Goal: Check status: Check status

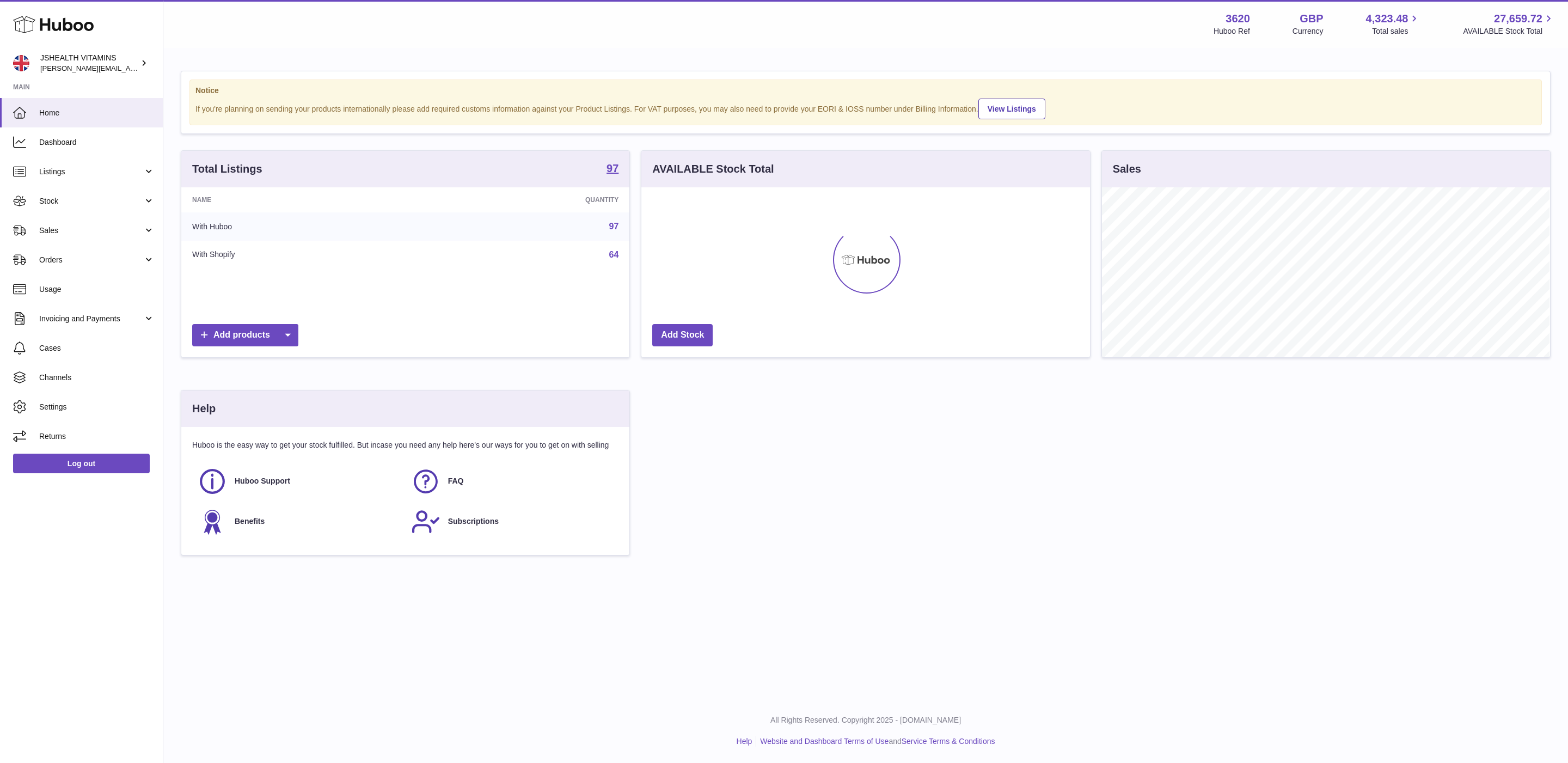
scroll to position [170, 447]
click at [98, 201] on span "Stock" at bounding box center [92, 201] width 104 height 10
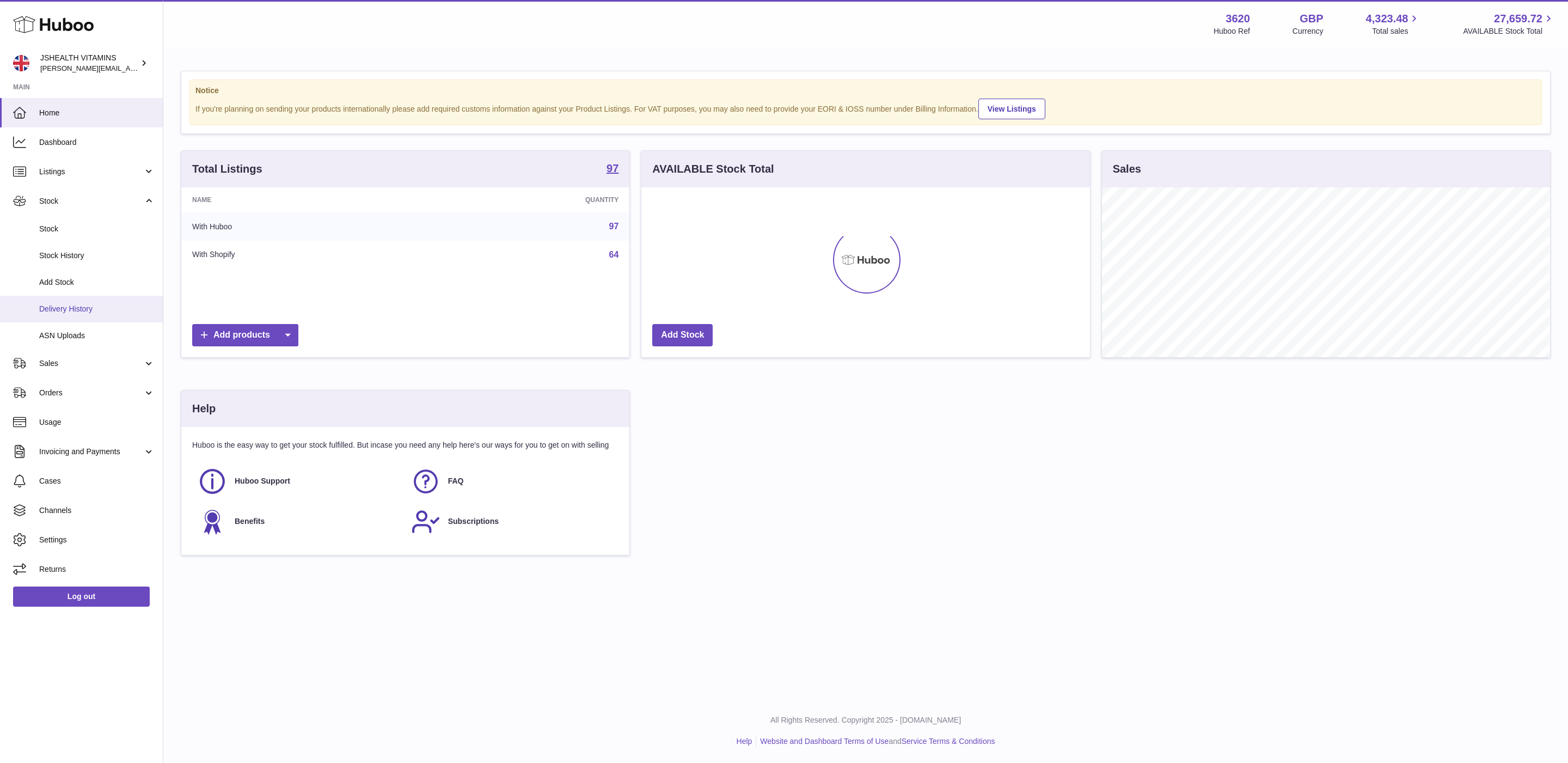
click at [98, 313] on span "Delivery History" at bounding box center [97, 308] width 116 height 10
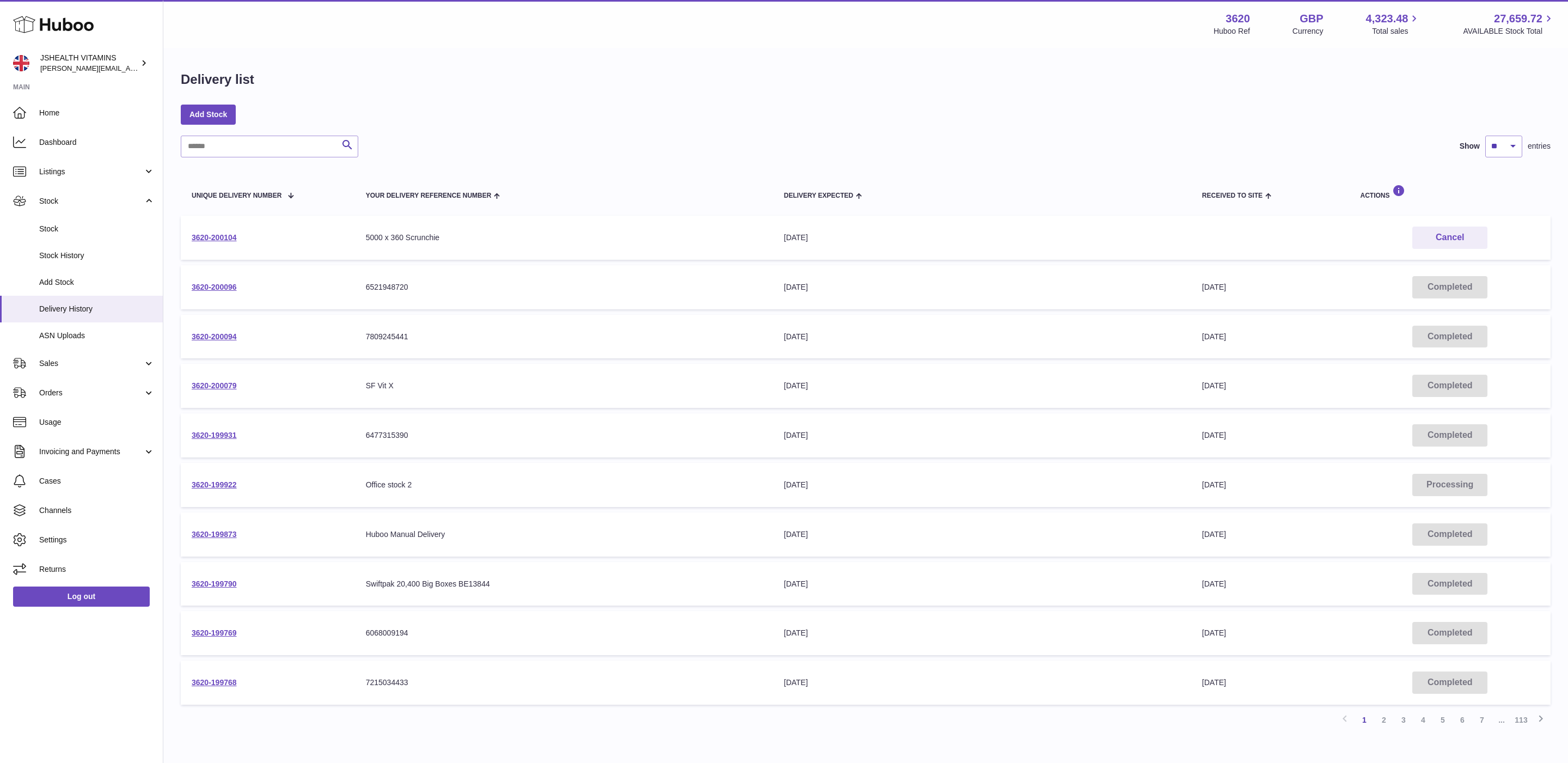
drag, startPoint x: 782, startPoint y: 379, endPoint x: 771, endPoint y: 379, distance: 11.0
click at [771, 379] on tr "3620-200079 Your Delivery Reference Number SF Vit X Delivery Expected 5th Sep 2…" at bounding box center [865, 386] width 1370 height 44
drag, startPoint x: 1241, startPoint y: 380, endPoint x: 1252, endPoint y: 384, distance: 11.7
click at [1226, 381] on span "8th Sep 2025" at bounding box center [1214, 385] width 24 height 9
drag, startPoint x: 1250, startPoint y: 384, endPoint x: 1206, endPoint y: 384, distance: 44.0
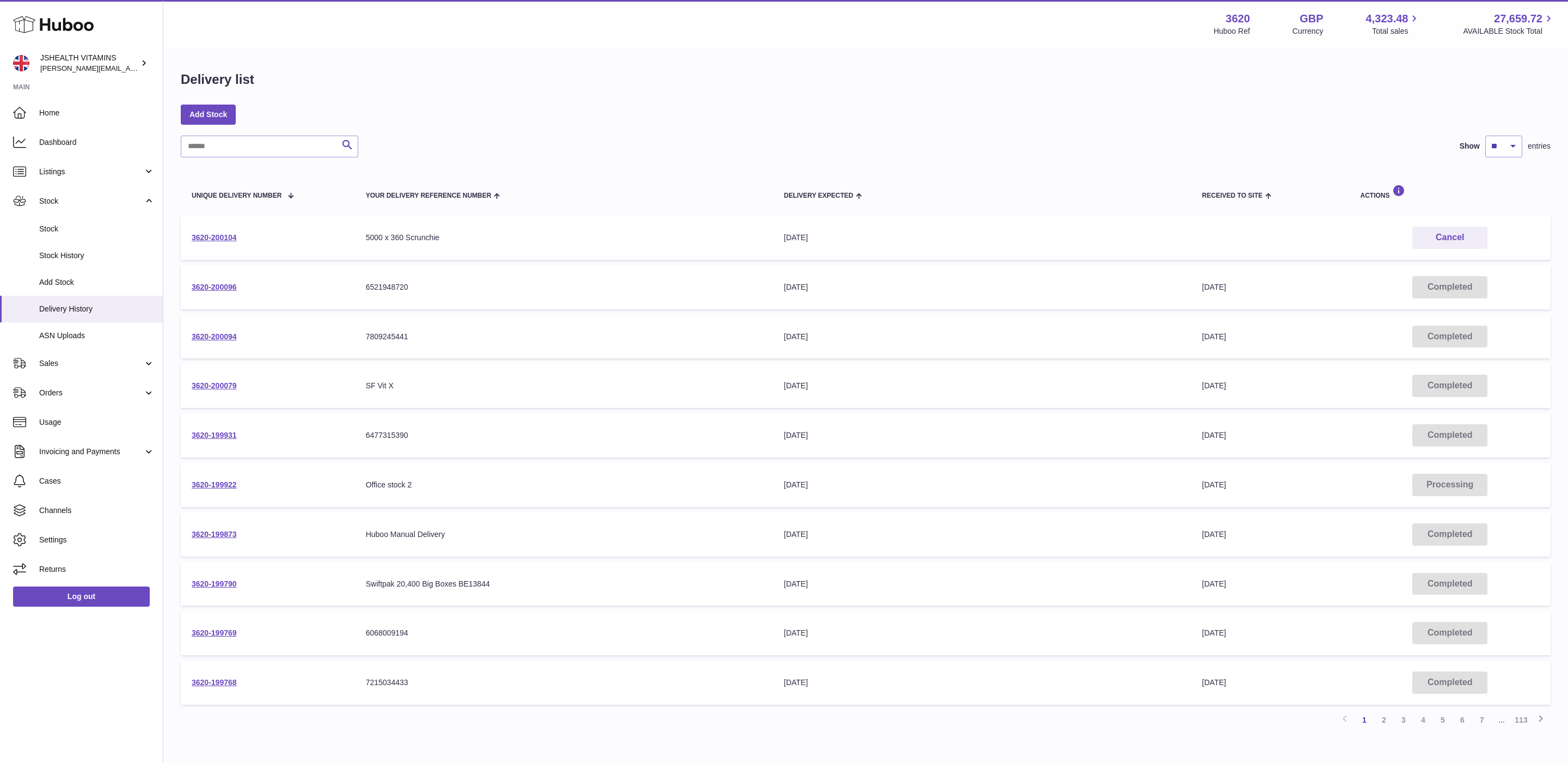
click at [1206, 384] on td "Received to Site 8th Sep 2025" at bounding box center [1270, 386] width 158 height 44
drag, startPoint x: 1206, startPoint y: 385, endPoint x: 1248, endPoint y: 383, distance: 42.0
click at [1248, 383] on td "Received to Site 8th Sep 2025" at bounding box center [1270, 386] width 158 height 44
copy span "8th Sep 2025"
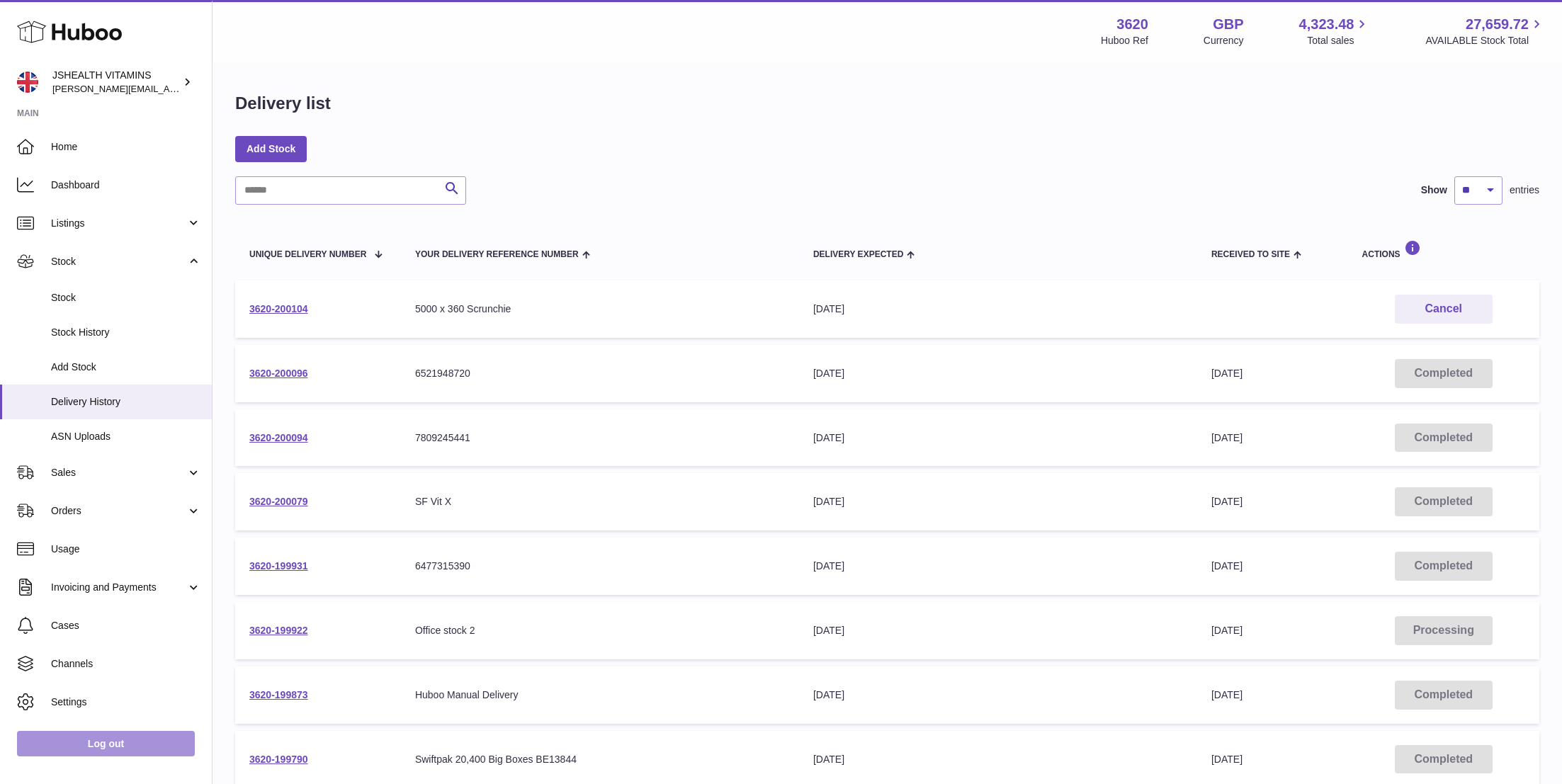
click at [116, 749] on link "Log out" at bounding box center [106, 742] width 177 height 25
